Goal: Transaction & Acquisition: Purchase product/service

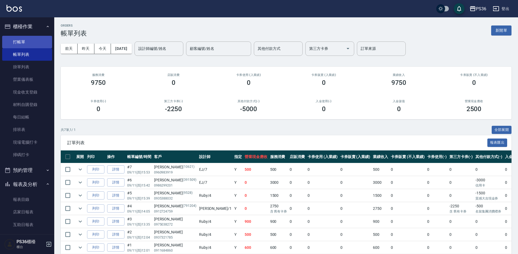
click at [26, 44] on link "打帳單" at bounding box center [27, 42] width 50 height 12
click at [26, 43] on link "打帳單" at bounding box center [27, 42] width 50 height 12
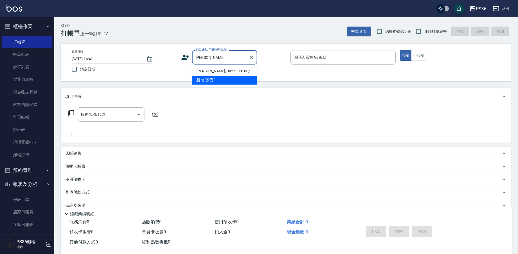
click at [219, 71] on li "[PERSON_NAME]/0925800188/" at bounding box center [224, 71] width 65 height 9
type input "[PERSON_NAME]/0925800188/"
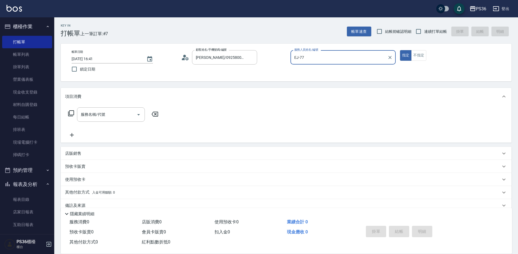
type input "EJ-77"
click at [400, 50] on button "指定" at bounding box center [406, 55] width 12 height 11
type button "true"
type input "EJ-7"
click at [90, 114] on div "服務名稱/代號 服務名稱/代號" at bounding box center [111, 114] width 68 height 14
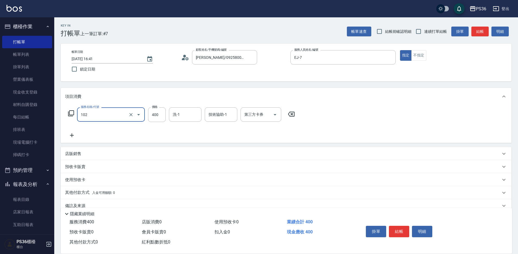
type input "精油洗髮(102)"
type input "[PERSON_NAME]-22"
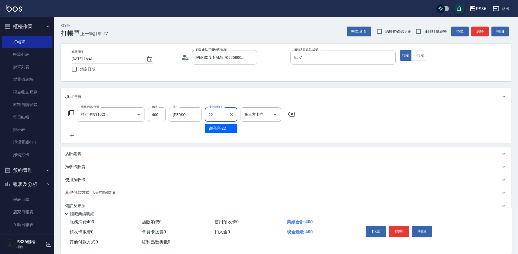
type input "[PERSON_NAME]-22"
click at [398, 228] on button "結帳" at bounding box center [399, 231] width 20 height 11
